Goal: Task Accomplishment & Management: Complete application form

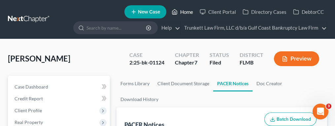
click at [187, 13] on link "Home" at bounding box center [182, 12] width 28 height 12
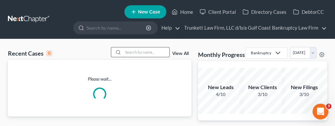
click at [158, 49] on input "search" at bounding box center [146, 53] width 46 height 10
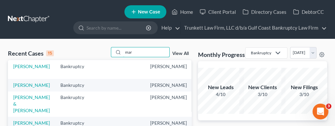
scroll to position [44, 0]
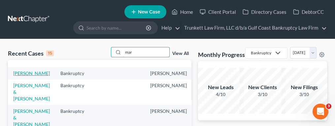
type input "mar"
click at [21, 76] on link "[PERSON_NAME]" at bounding box center [31, 74] width 37 height 6
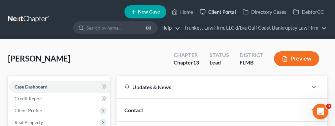
click at [228, 10] on link "Client Portal" at bounding box center [217, 12] width 43 height 12
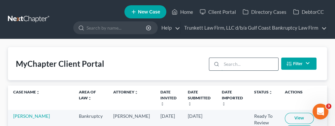
click at [244, 63] on input "search" at bounding box center [249, 64] width 56 height 13
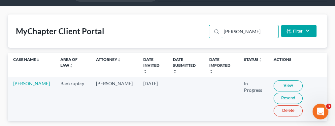
scroll to position [44, 0]
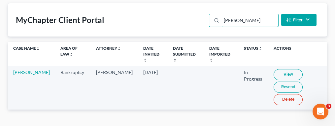
type input "[PERSON_NAME]"
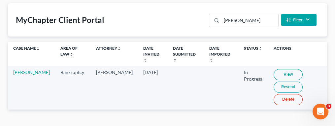
click at [274, 69] on link "View" at bounding box center [288, 74] width 29 height 11
click at [274, 109] on div "MyChapter Client Portal [PERSON_NAME] Filter Status Filter... Invited In Progre…" at bounding box center [167, 61] width 335 height 133
click at [28, 73] on link "[PERSON_NAME]" at bounding box center [31, 73] width 37 height 6
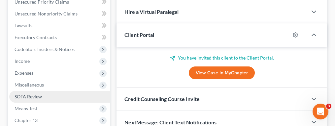
scroll to position [176, 0]
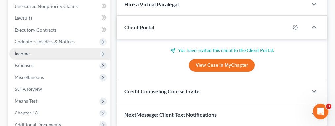
click at [58, 55] on span "Income" at bounding box center [59, 54] width 101 height 12
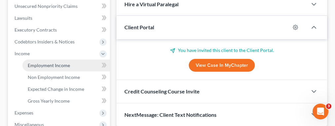
click at [64, 63] on span "Employment Income" at bounding box center [49, 66] width 42 height 6
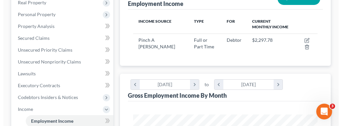
scroll to position [132, 0]
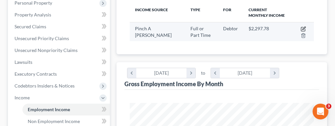
click at [301, 27] on icon "button" at bounding box center [303, 28] width 5 height 5
select select "0"
select select "9"
select select "0"
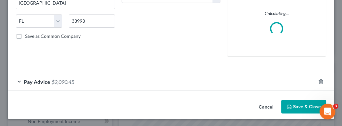
scroll to position [115, 0]
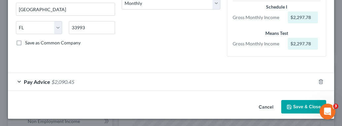
click at [104, 81] on div "Pay Advice $2,090.45" at bounding box center [161, 81] width 307 height 17
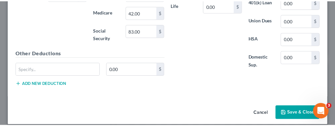
scroll to position [288, 0]
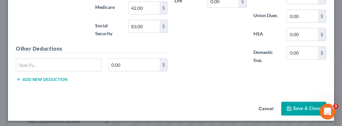
click at [292, 103] on button "Save & Close" at bounding box center [303, 109] width 45 height 14
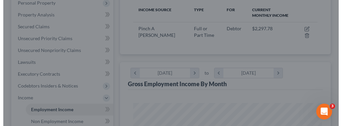
scroll to position [329980, 329875]
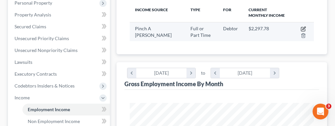
click at [303, 27] on icon "button" at bounding box center [303, 29] width 4 height 4
select select "0"
select select "9"
select select "0"
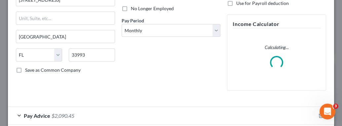
scroll to position [122, 0]
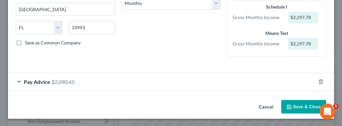
click at [103, 80] on div "Pay Advice $2,090.45" at bounding box center [161, 81] width 307 height 17
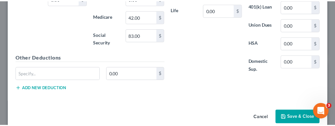
scroll to position [288, 0]
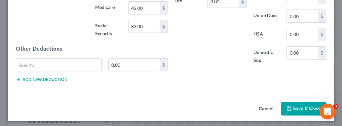
click at [296, 104] on button "Save & Close" at bounding box center [303, 109] width 45 height 14
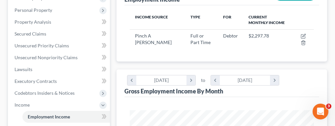
scroll to position [132, 0]
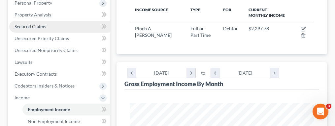
click at [42, 24] on span "Secured Claims" at bounding box center [31, 27] width 32 height 6
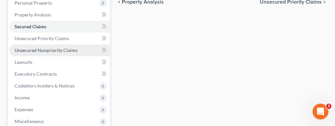
scroll to position [176, 0]
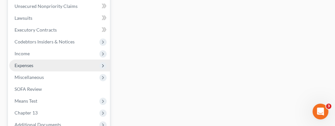
click at [50, 64] on span "Expenses" at bounding box center [59, 66] width 101 height 12
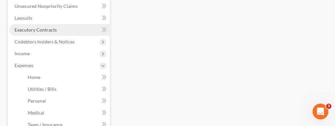
scroll to position [132, 0]
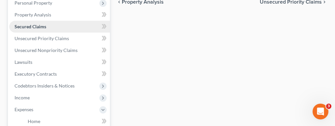
click at [47, 23] on link "Secured Claims" at bounding box center [59, 27] width 101 height 12
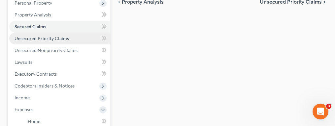
click at [50, 37] on span "Unsecured Priority Claims" at bounding box center [42, 39] width 54 height 6
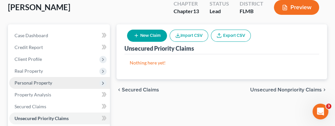
scroll to position [44, 0]
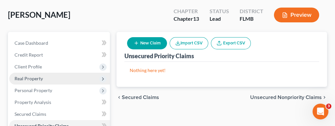
click at [34, 76] on span "Real Property" at bounding box center [29, 79] width 28 height 6
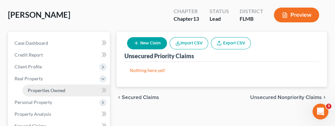
click at [44, 86] on link "Properties Owned" at bounding box center [65, 91] width 87 height 12
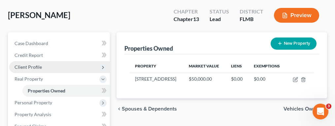
scroll to position [88, 0]
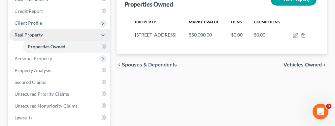
scroll to position [44, 0]
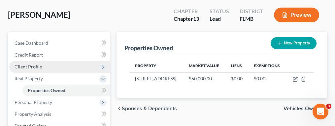
click at [38, 65] on span "Client Profile" at bounding box center [28, 67] width 27 height 6
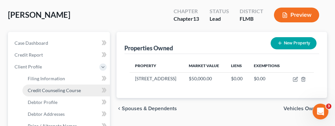
click at [54, 89] on span "Credit Counseling Course" at bounding box center [54, 91] width 53 height 6
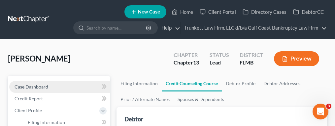
click at [49, 84] on link "Case Dashboard" at bounding box center [59, 87] width 101 height 12
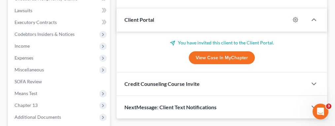
scroll to position [176, 0]
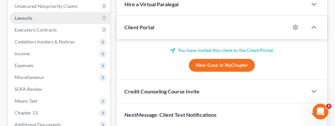
click at [57, 15] on link "Lawsuits" at bounding box center [59, 18] width 101 height 12
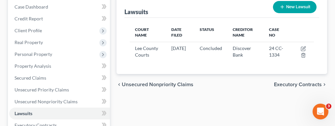
scroll to position [88, 0]
